Goal: Check status: Check status

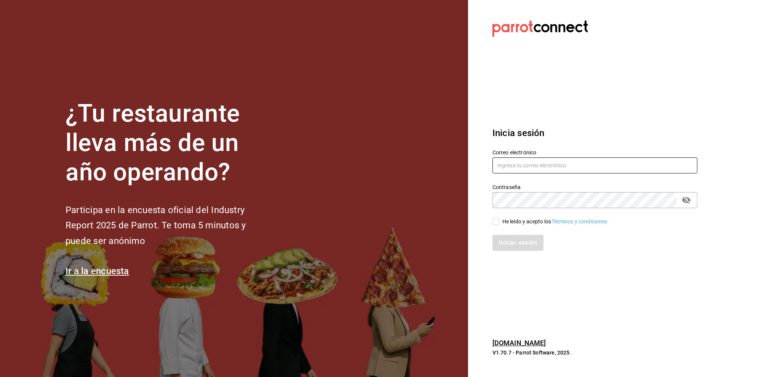
click at [530, 162] on input "text" at bounding box center [595, 165] width 205 height 16
type input "amalia@elhuaracheazteca.com"
click at [497, 221] on input "He leído y acepto los Términos y condiciones." at bounding box center [496, 221] width 7 height 7
checkbox input "true"
click at [504, 237] on button "Iniciar sesión" at bounding box center [519, 243] width 52 height 16
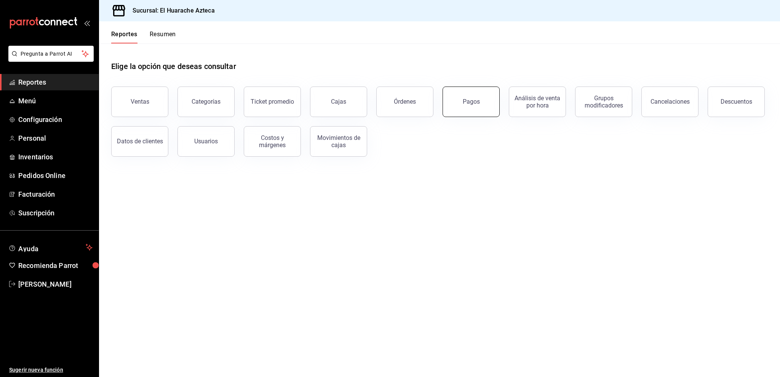
click at [478, 111] on button "Pagos" at bounding box center [471, 101] width 57 height 30
